Goal: Find specific page/section

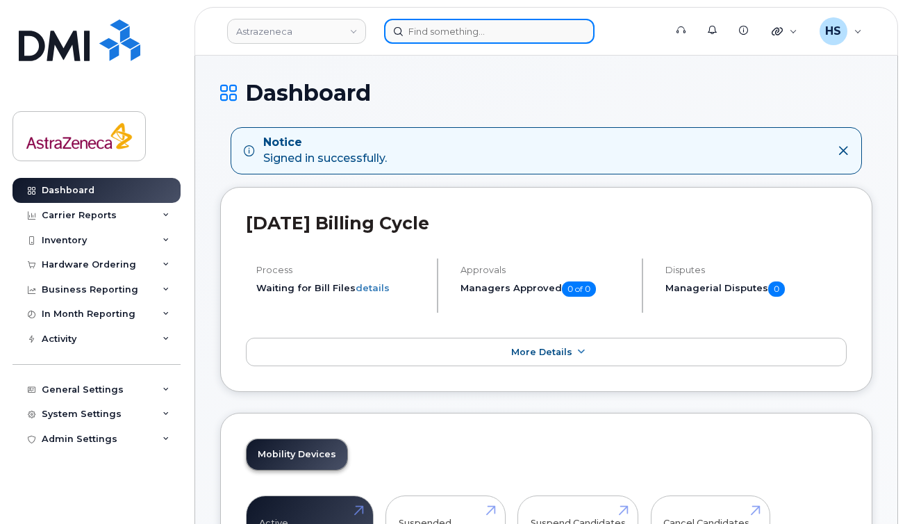
click at [438, 40] on input at bounding box center [489, 31] width 210 height 25
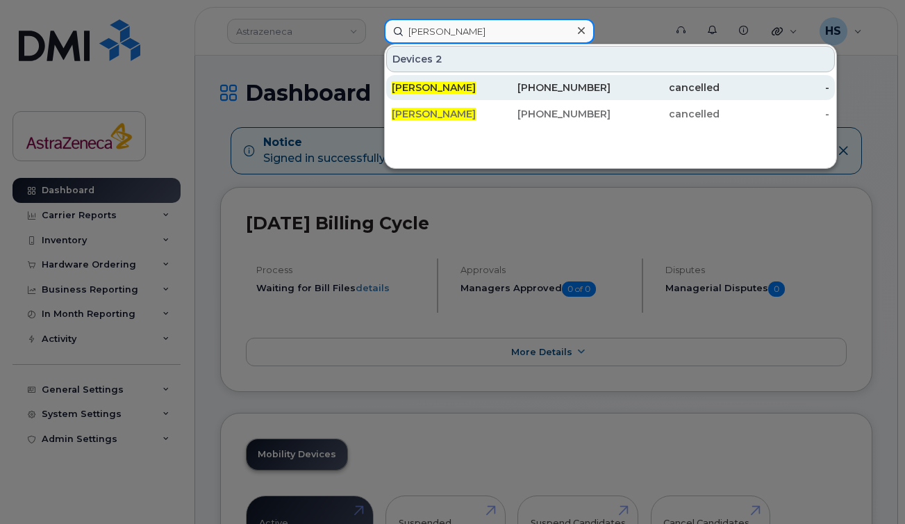
type input "[PERSON_NAME]"
click at [501, 94] on div "[PERSON_NAME]" at bounding box center [555, 87] width 109 height 25
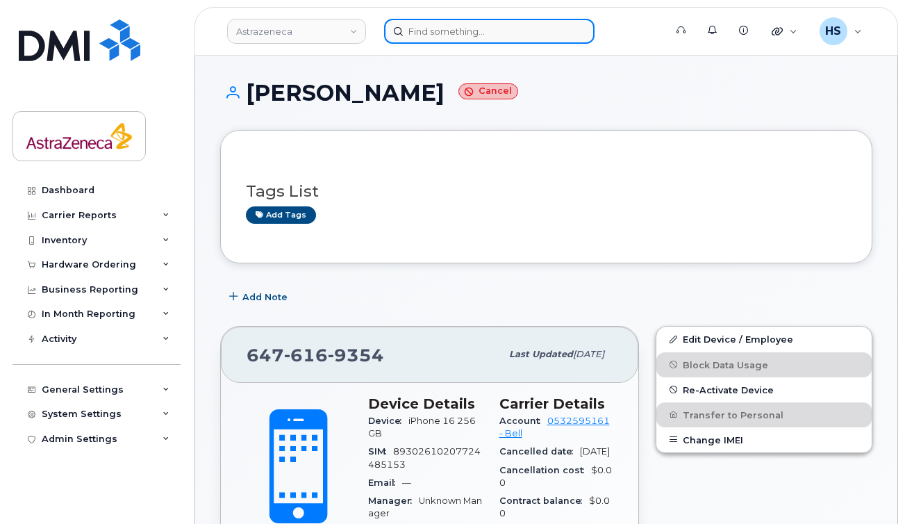
click at [457, 33] on input at bounding box center [489, 31] width 210 height 25
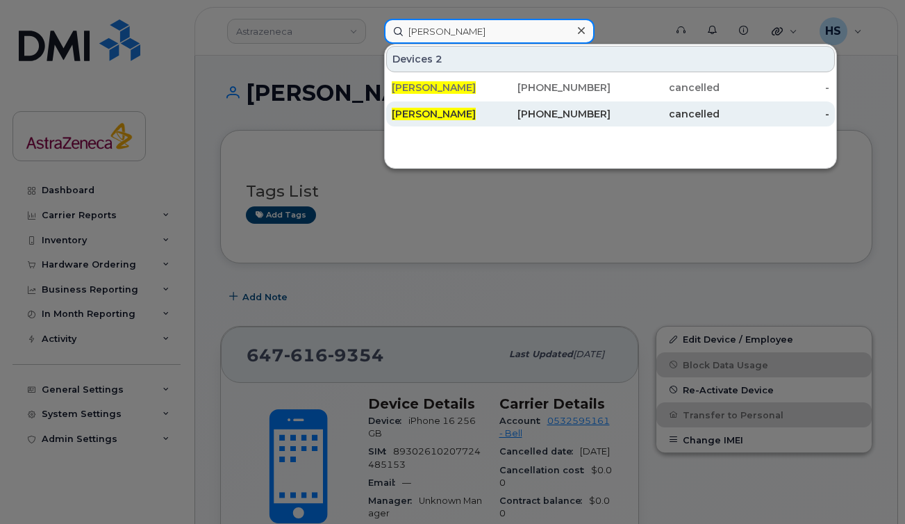
type input "[PERSON_NAME]"
click at [535, 119] on div "[PHONE_NUMBER]" at bounding box center [555, 114] width 109 height 14
